Goal: Navigation & Orientation: Find specific page/section

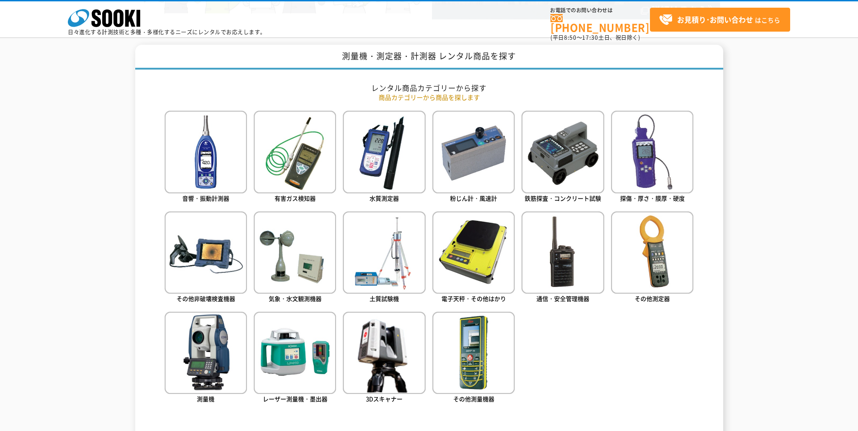
scroll to position [362, 0]
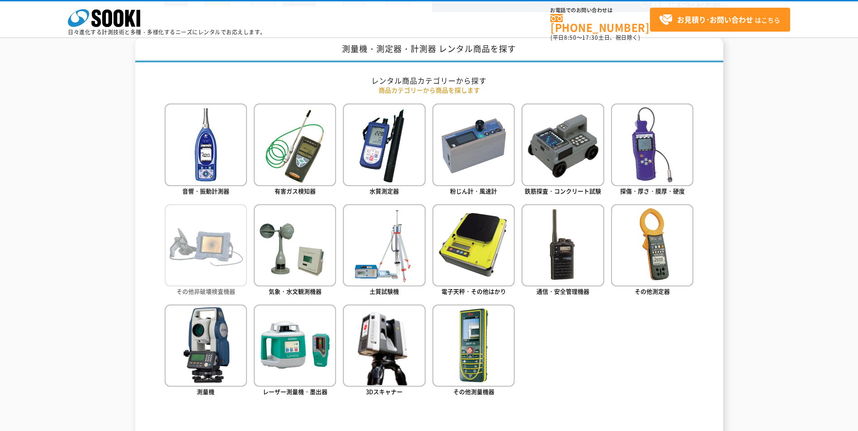
click at [203, 256] on img at bounding box center [206, 245] width 82 height 82
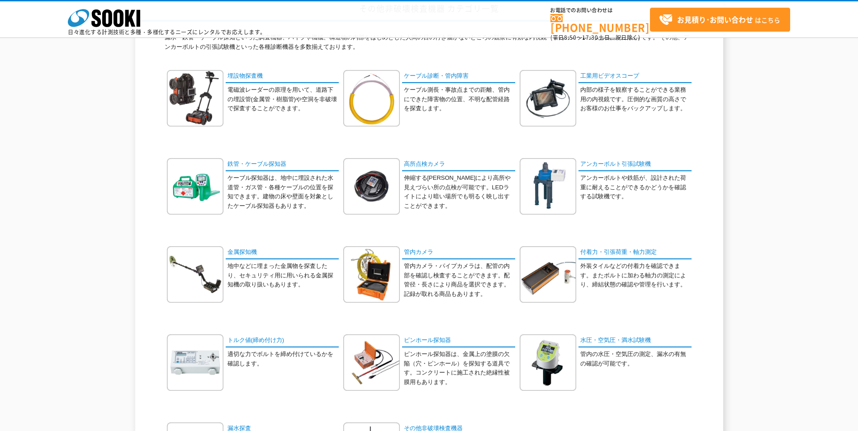
scroll to position [90, 0]
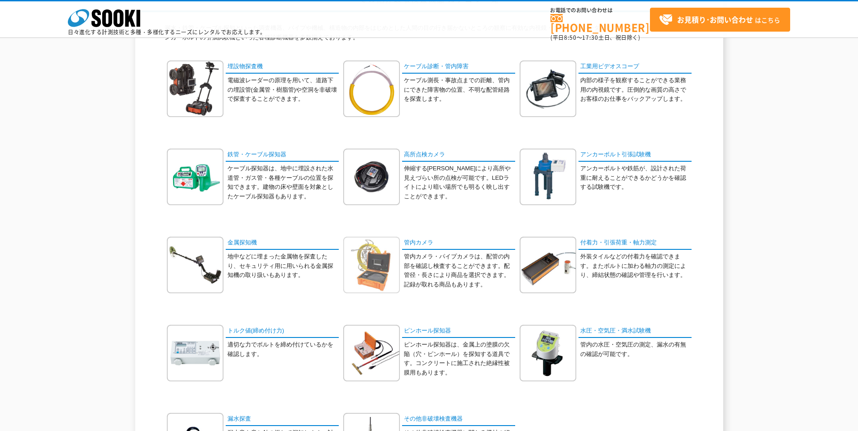
click at [367, 274] on img at bounding box center [371, 265] width 57 height 57
